Goal: Understand process/instructions: Learn how to perform a task or action

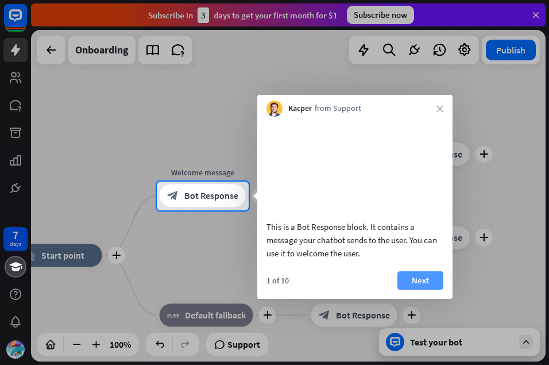
click at [416, 277] on button "Next" at bounding box center [421, 280] width 46 height 18
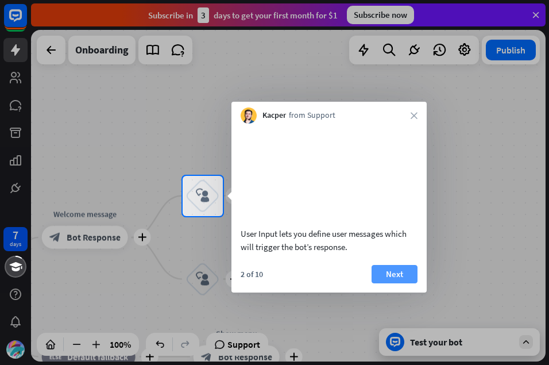
click at [403, 272] on button "Next" at bounding box center [395, 274] width 46 height 18
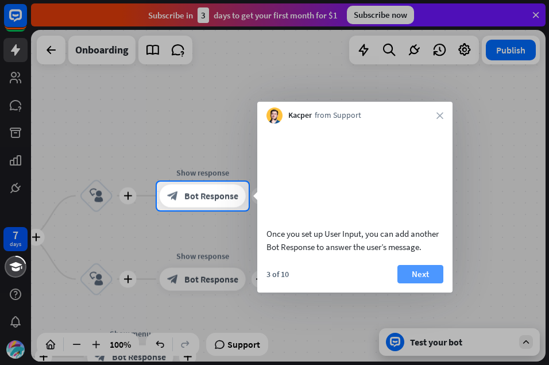
click at [421, 275] on button "Next" at bounding box center [421, 274] width 46 height 18
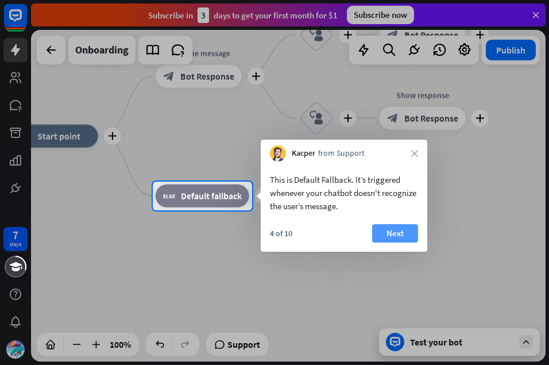
click at [398, 237] on button "Next" at bounding box center [395, 233] width 46 height 18
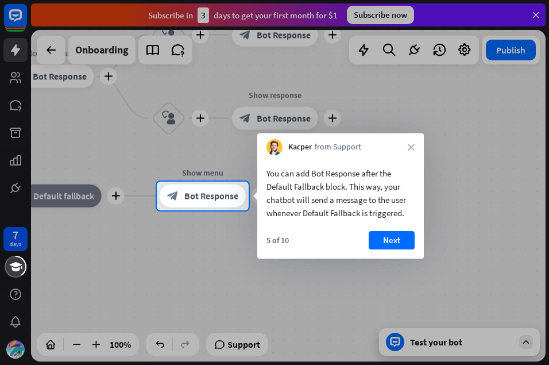
click at [398, 237] on button "Next" at bounding box center [392, 240] width 46 height 18
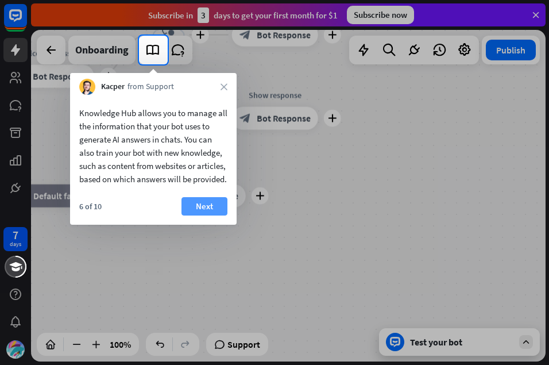
click at [201, 215] on button "Next" at bounding box center [205, 206] width 46 height 18
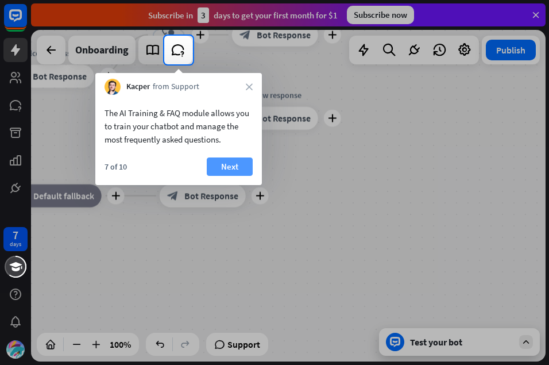
click at [219, 169] on button "Next" at bounding box center [230, 166] width 46 height 18
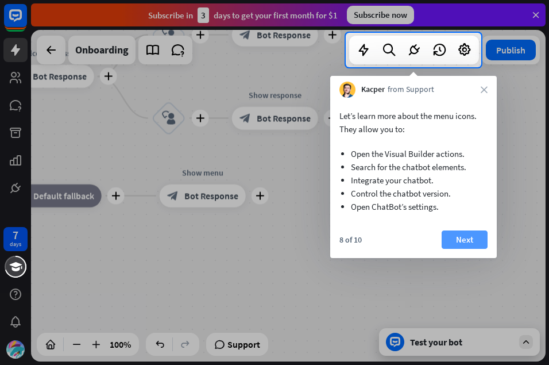
click at [461, 236] on button "Next" at bounding box center [465, 239] width 46 height 18
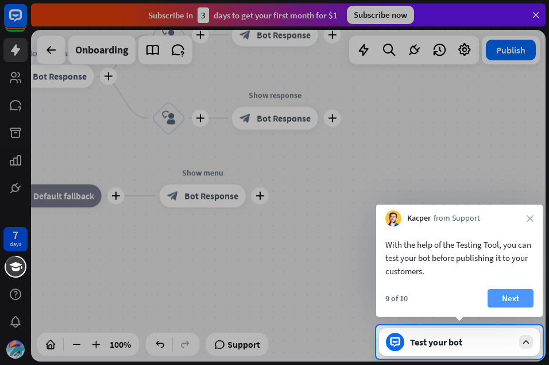
click at [515, 294] on button "Next" at bounding box center [511, 298] width 46 height 18
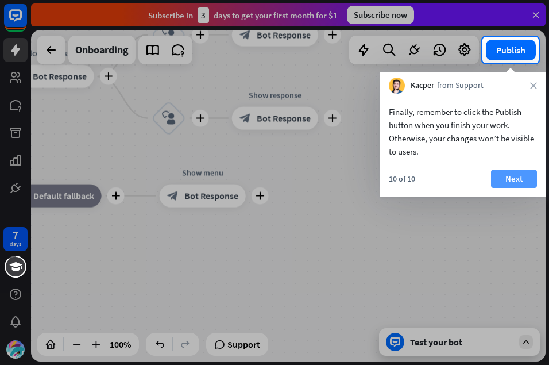
click at [519, 182] on button "Next" at bounding box center [514, 178] width 46 height 18
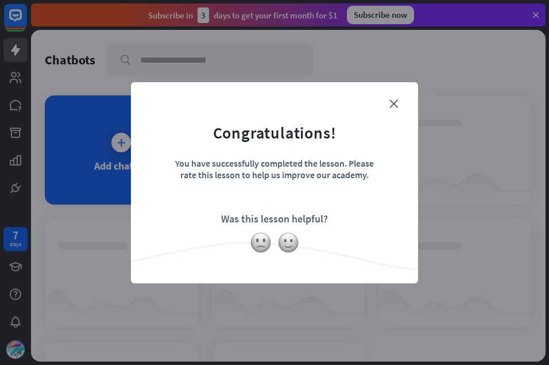
click at [311, 220] on div "Was this lesson helpful?" at bounding box center [274, 218] width 107 height 13
click at [391, 108] on form "Congratulations! You have successfully completed the lesson. Please rate this l…" at bounding box center [274, 165] width 259 height 137
click at [391, 103] on icon "close" at bounding box center [394, 103] width 9 height 9
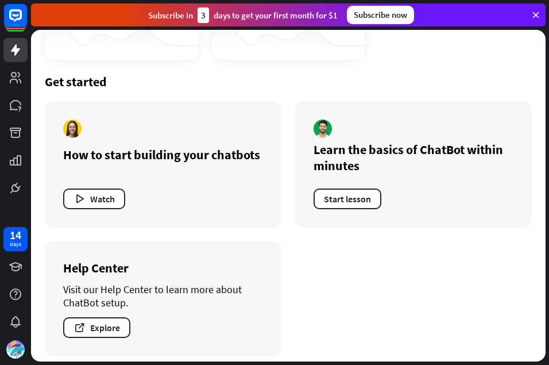
scroll to position [399, 0]
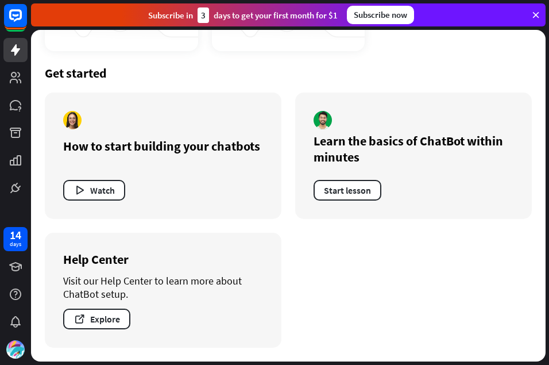
click at [71, 79] on div "Get started" at bounding box center [288, 73] width 487 height 16
click at [534, 11] on icon at bounding box center [536, 15] width 10 height 10
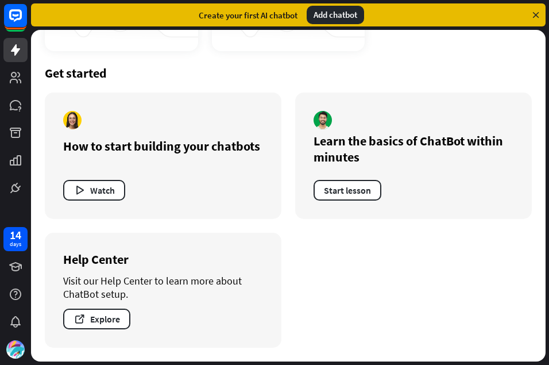
click at [534, 11] on icon at bounding box center [536, 15] width 10 height 10
